Goal: Information Seeking & Learning: Understand process/instructions

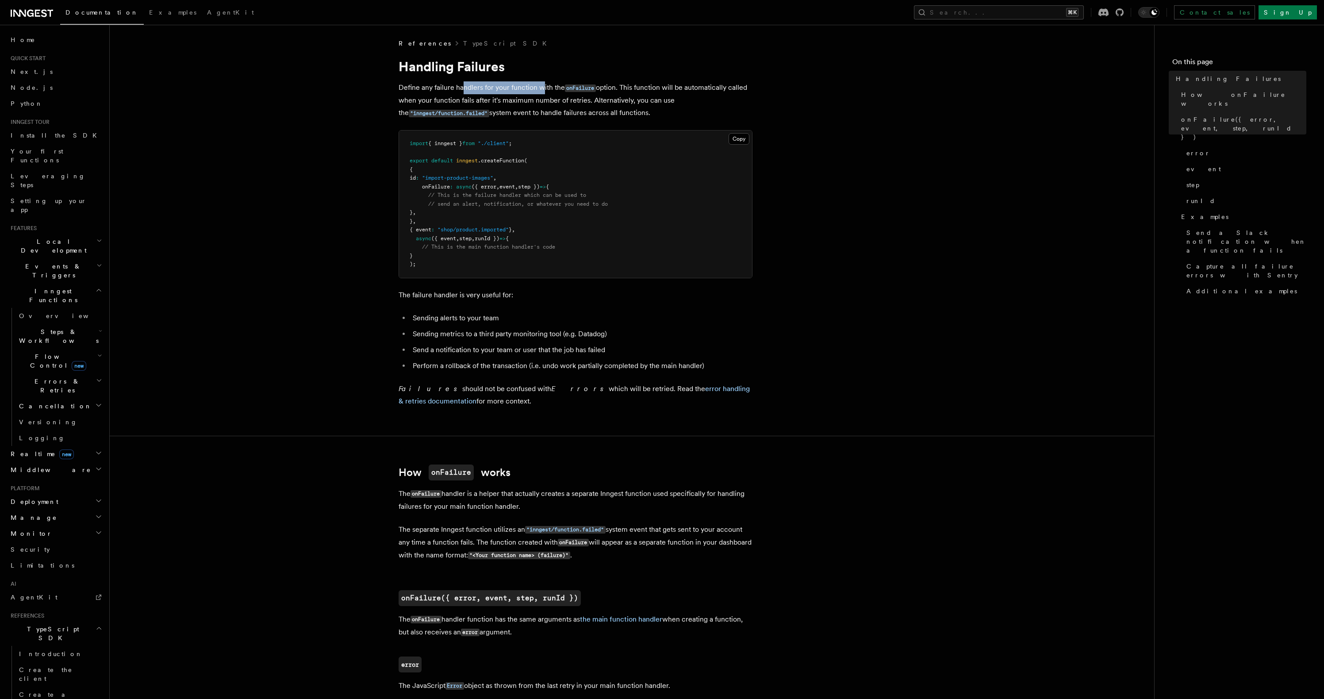
drag, startPoint x: 462, startPoint y: 88, endPoint x: 540, endPoint y: 87, distance: 77.9
click at [540, 87] on p "Define any failure handlers for your function with the onFailure option. This f…" at bounding box center [576, 100] width 354 height 38
drag, startPoint x: 649, startPoint y: 88, endPoint x: 698, endPoint y: 85, distance: 49.2
click at [698, 85] on p "Define any failure handlers for your function with the onFailure option. This f…" at bounding box center [576, 100] width 354 height 38
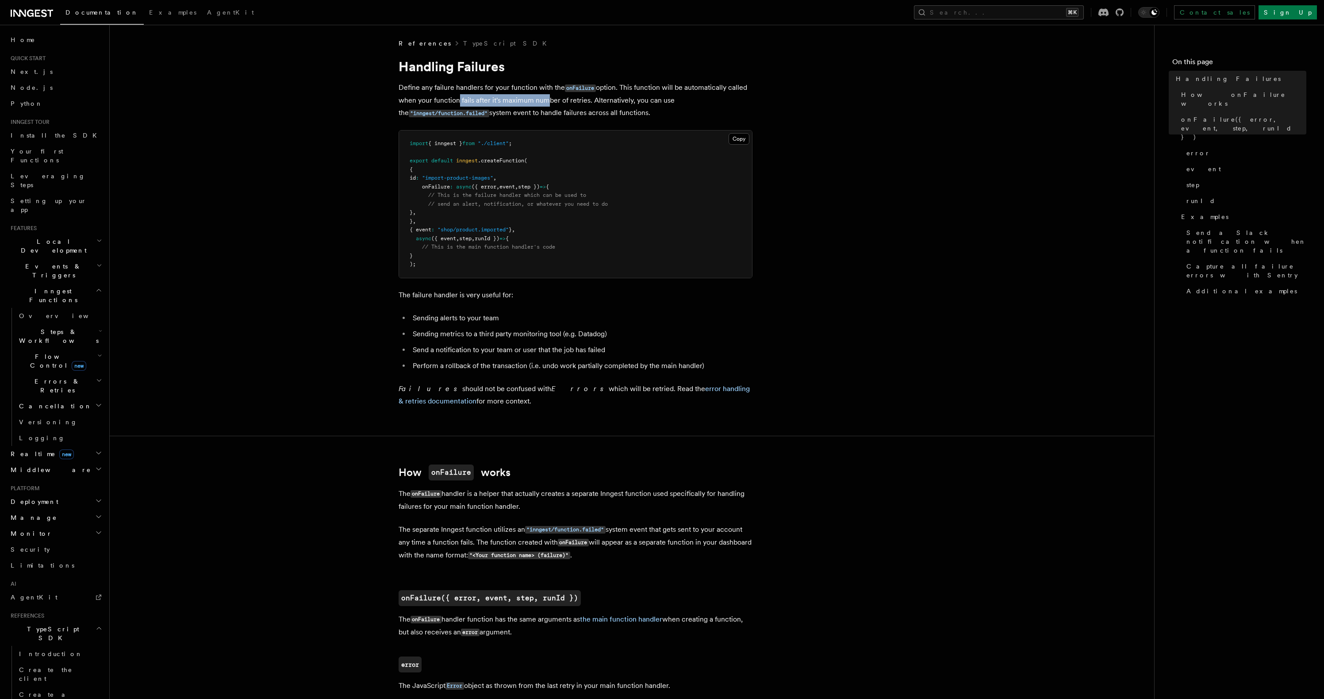
drag, startPoint x: 456, startPoint y: 104, endPoint x: 540, endPoint y: 100, distance: 84.2
click at [540, 100] on p "Define any failure handlers for your function with the onFailure option. This f…" at bounding box center [576, 100] width 354 height 38
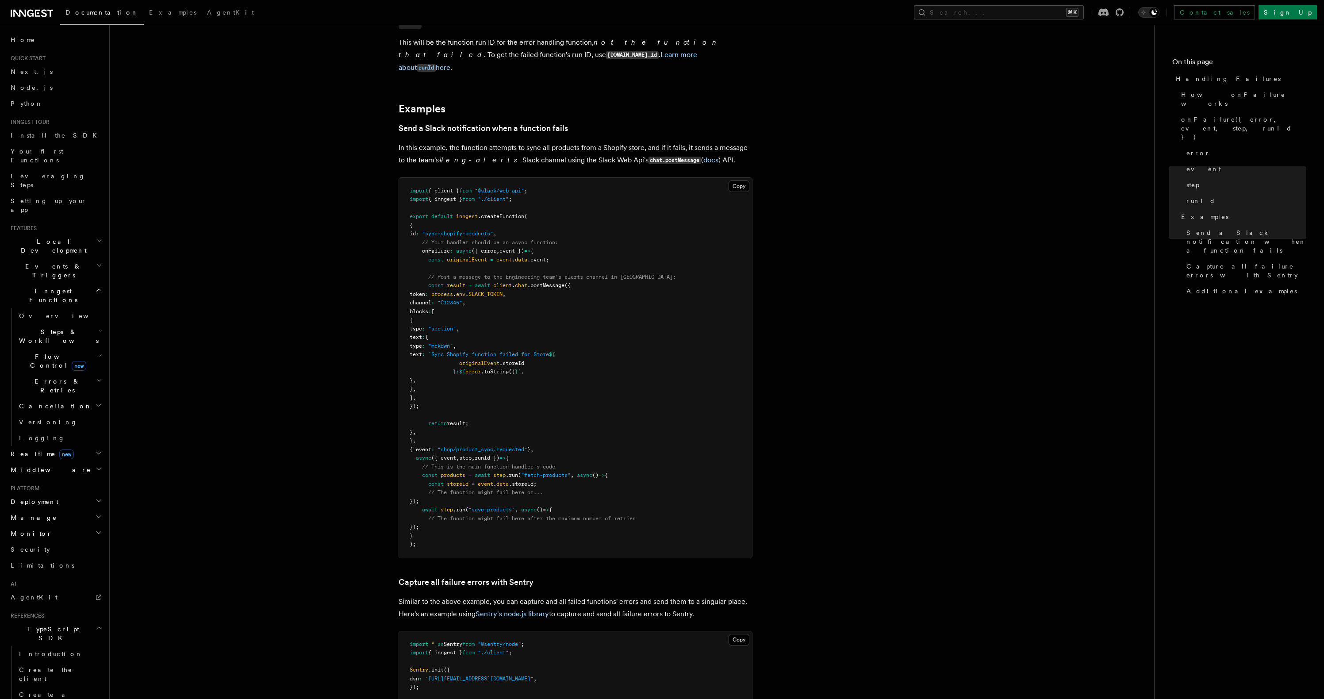
scroll to position [918, 0]
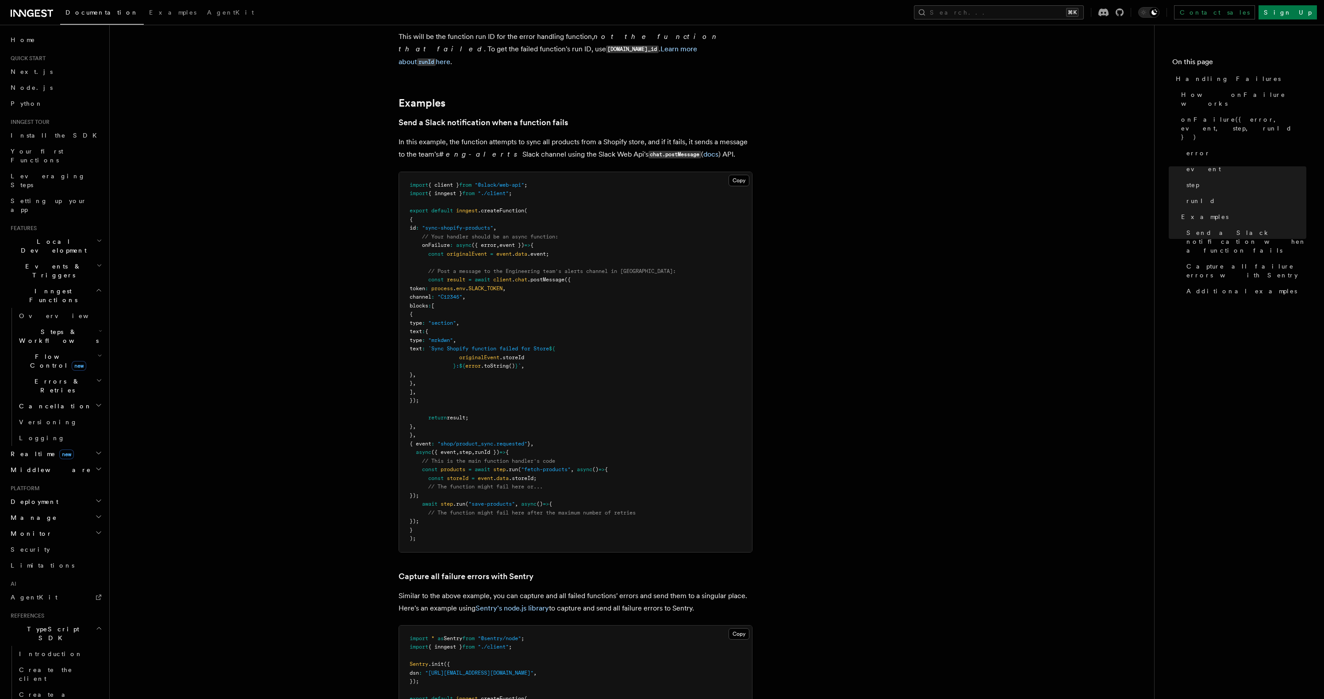
click at [507, 484] on span "// The function might fail here or..." at bounding box center [485, 487] width 115 height 6
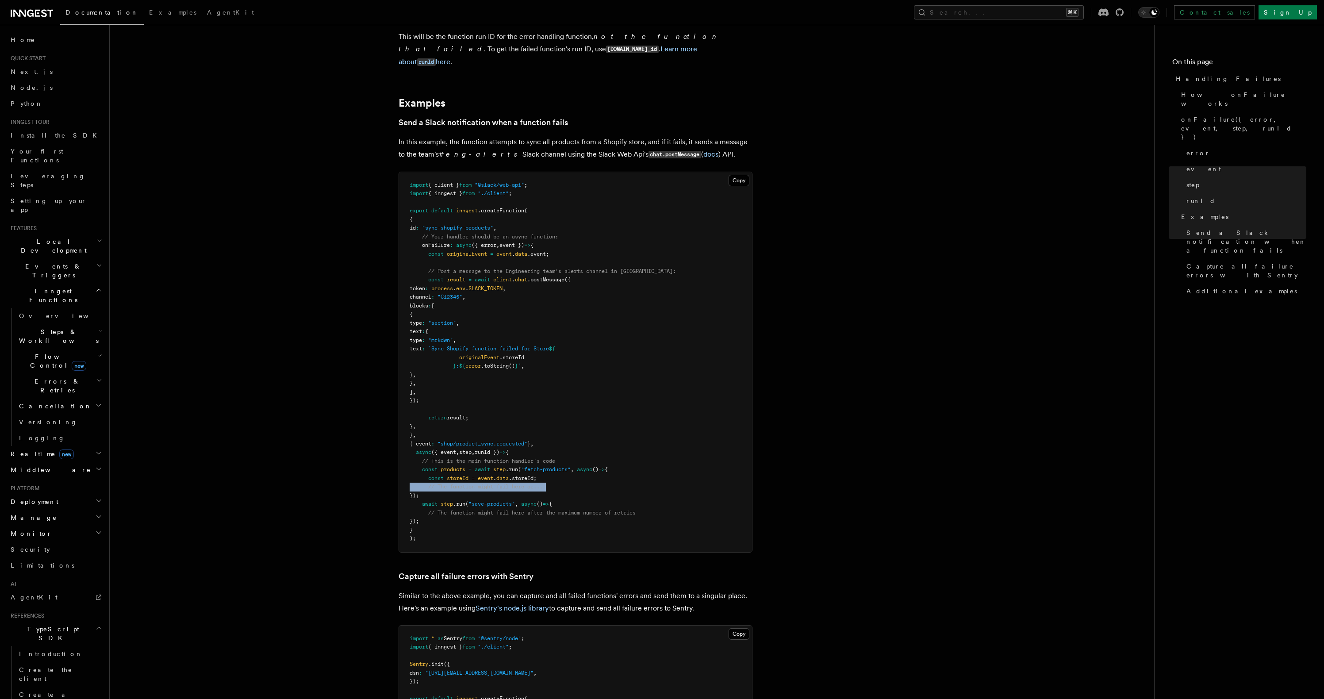
click at [507, 484] on span "// The function might fail here or..." at bounding box center [485, 487] width 115 height 6
click at [573, 468] on pre "import { client } from "@slack/web-api" ; import { inngest } from "./client" ; …" at bounding box center [575, 362] width 353 height 380
drag, startPoint x: 490, startPoint y: 460, endPoint x: 574, endPoint y: 461, distance: 84.1
click at [574, 466] on span "const products = await step .run ( "fetch-products" , async () => {" at bounding box center [509, 469] width 198 height 6
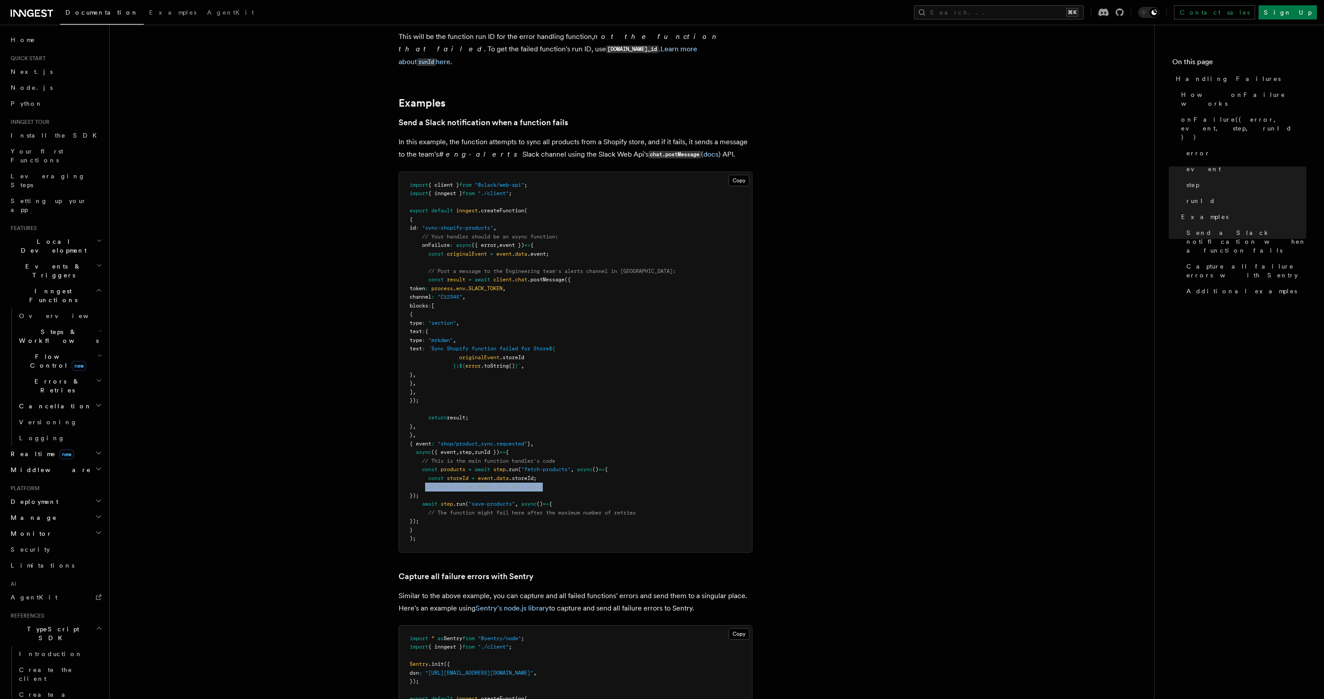
drag, startPoint x: 427, startPoint y: 476, endPoint x: 583, endPoint y: 478, distance: 156.6
click at [583, 478] on pre "import { client } from "@slack/web-api" ; import { inngest } from "./client" ; …" at bounding box center [575, 362] width 353 height 380
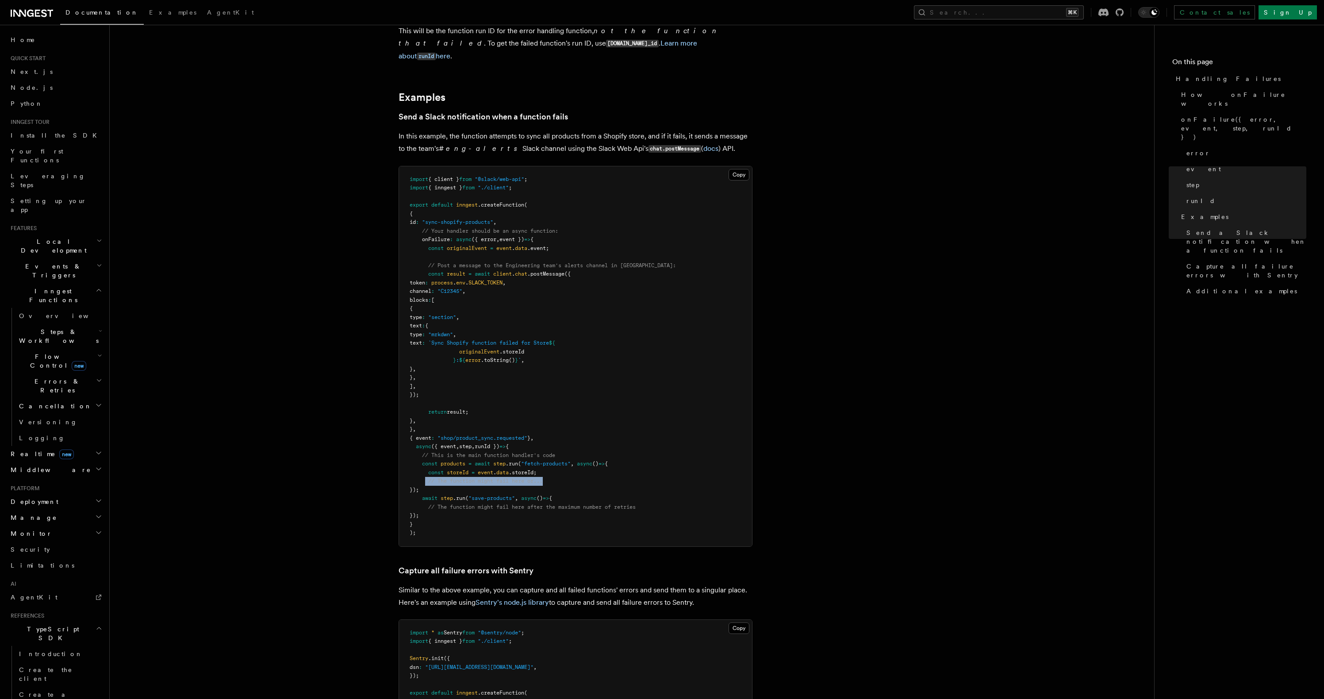
scroll to position [929, 0]
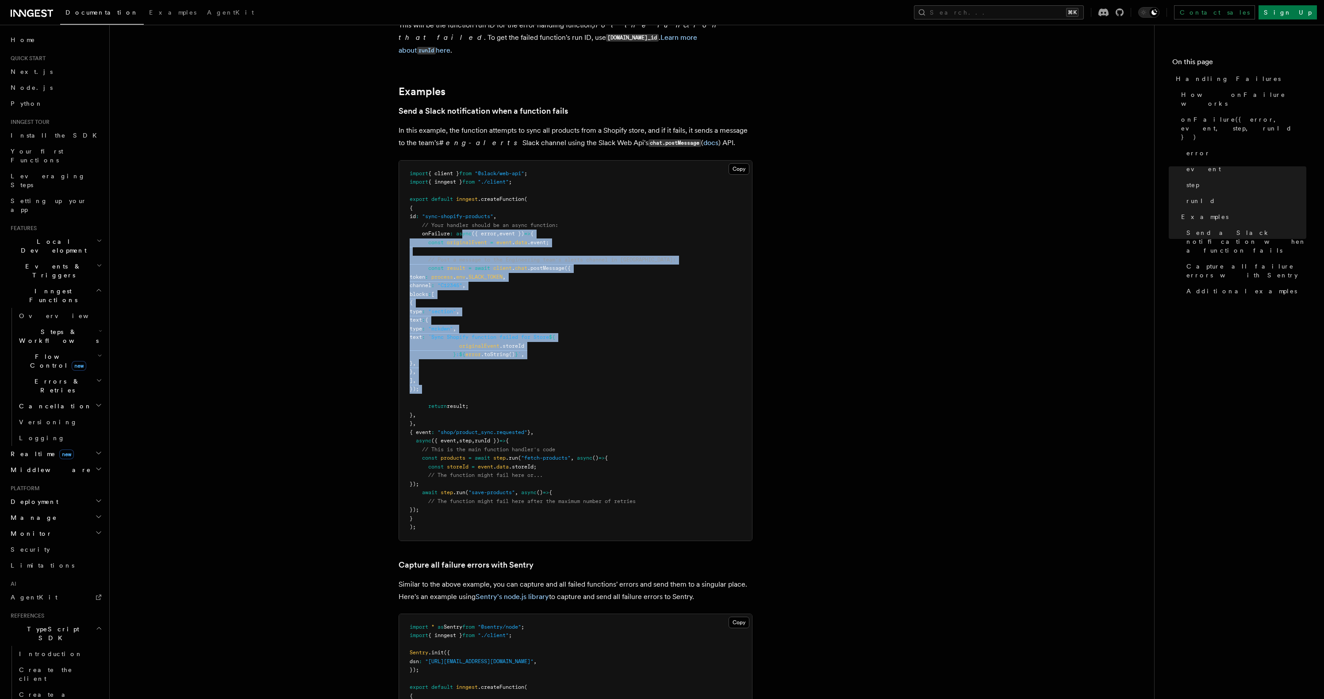
drag, startPoint x: 462, startPoint y: 223, endPoint x: 516, endPoint y: 392, distance: 177.1
click at [516, 392] on pre "import { client } from "@slack/web-api" ; import { inngest } from "./client" ; …" at bounding box center [575, 351] width 353 height 380
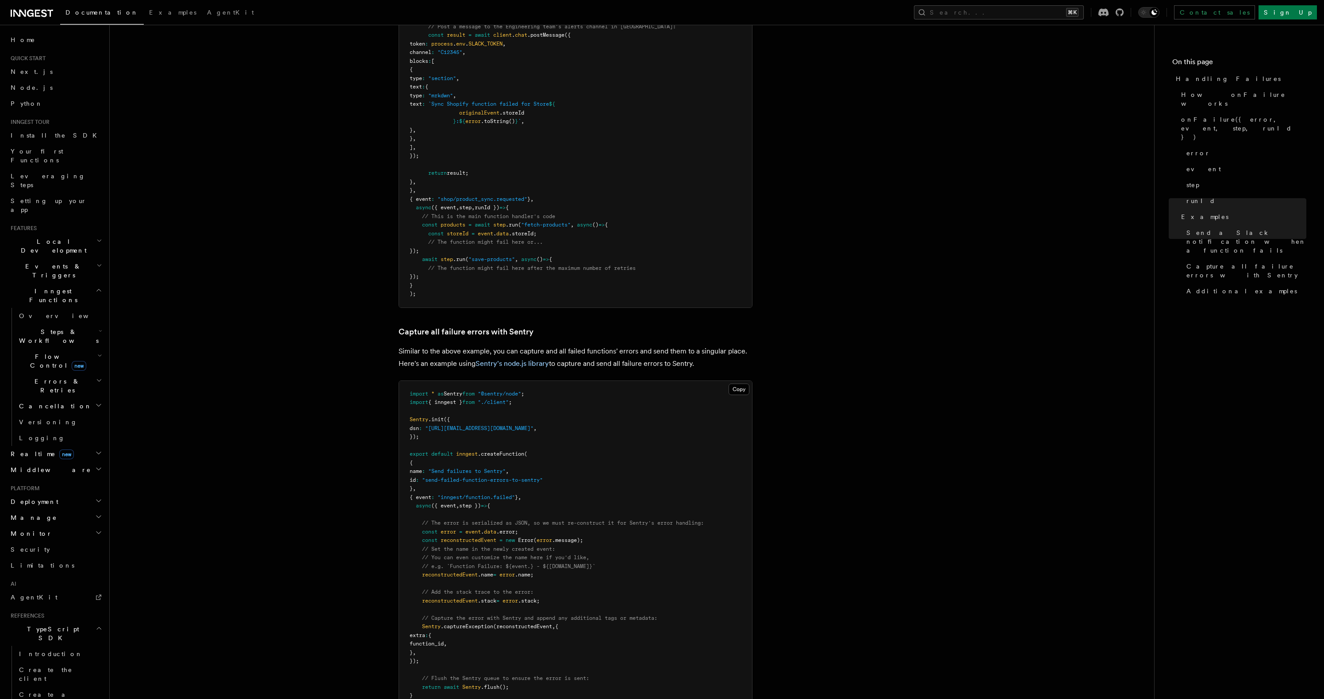
scroll to position [1356, 0]
